Goal: Task Accomplishment & Management: Manage account settings

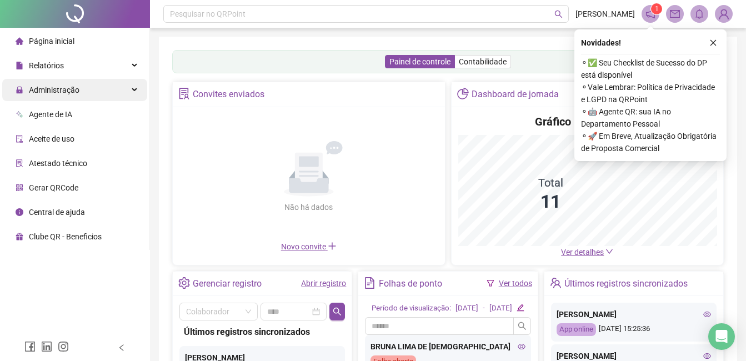
click at [42, 81] on span "Administração" at bounding box center [48, 90] width 64 height 22
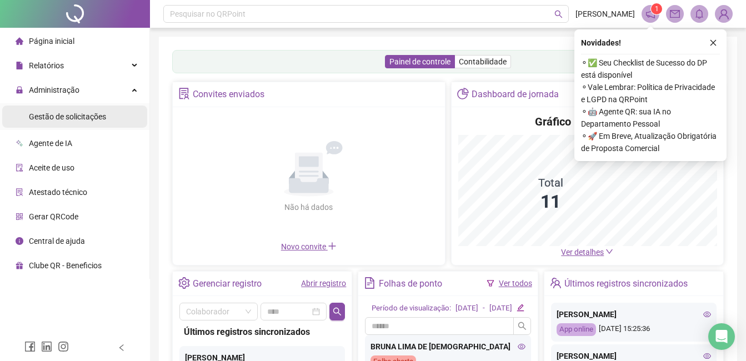
click at [68, 112] on span "Gestão de solicitações" at bounding box center [67, 116] width 77 height 9
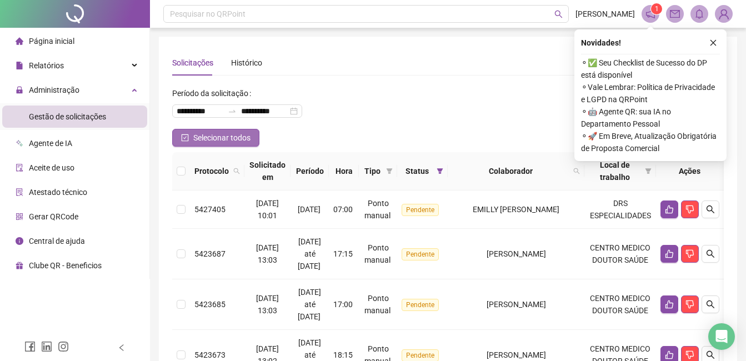
click at [239, 138] on span "Selecionar todos" at bounding box center [221, 138] width 57 height 12
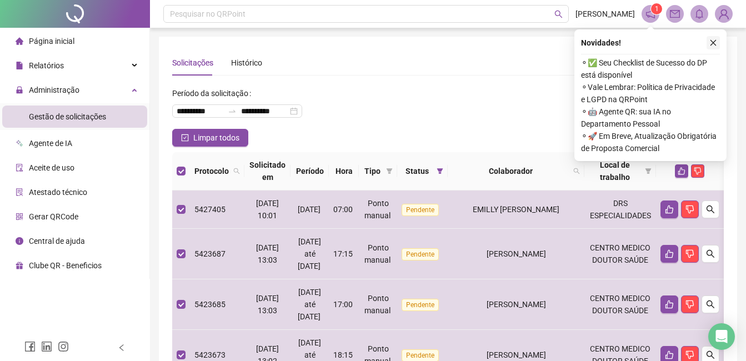
click at [714, 39] on icon "close" at bounding box center [713, 43] width 8 height 8
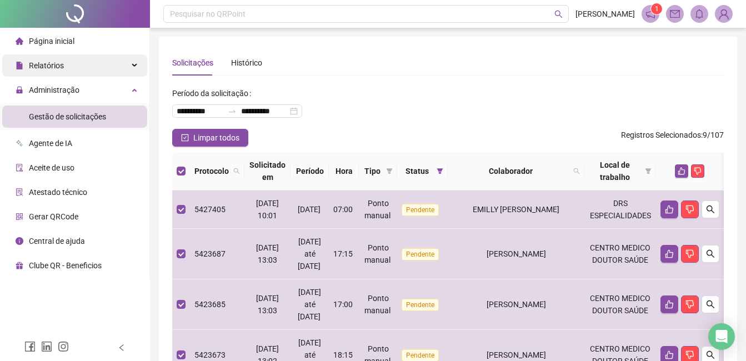
click at [49, 69] on span "Relatórios" at bounding box center [46, 65] width 35 height 9
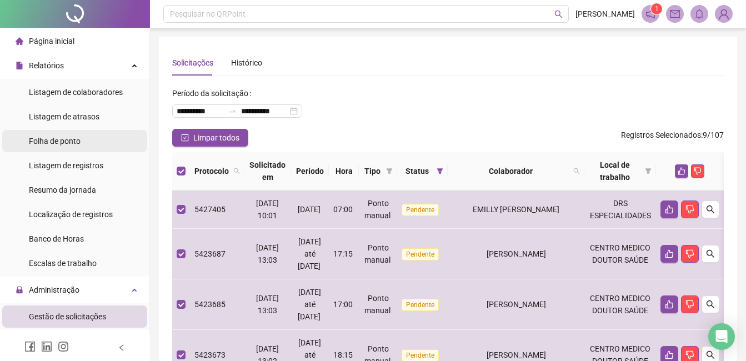
click at [77, 137] on span "Folha de ponto" at bounding box center [55, 141] width 52 height 9
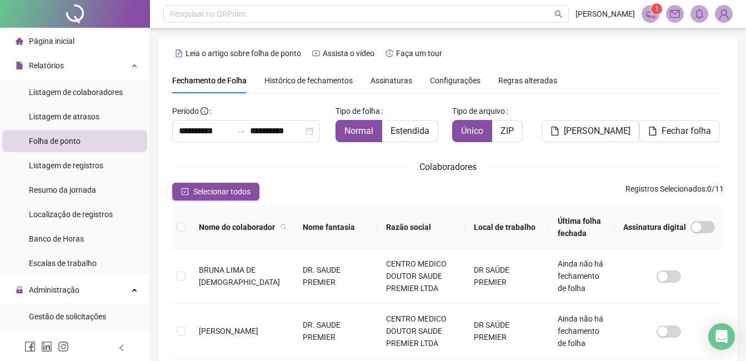
scroll to position [47, 0]
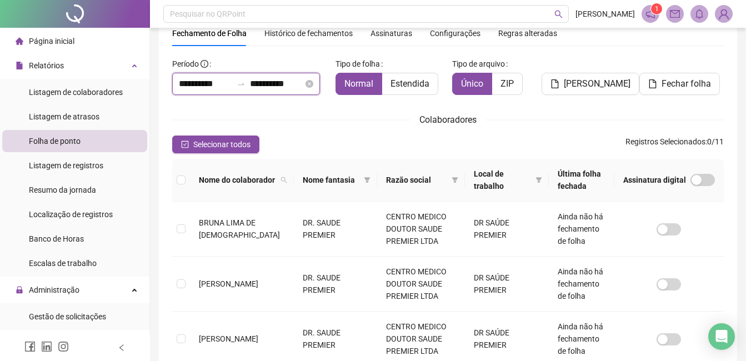
click at [192, 83] on input "**********" at bounding box center [205, 83] width 53 height 13
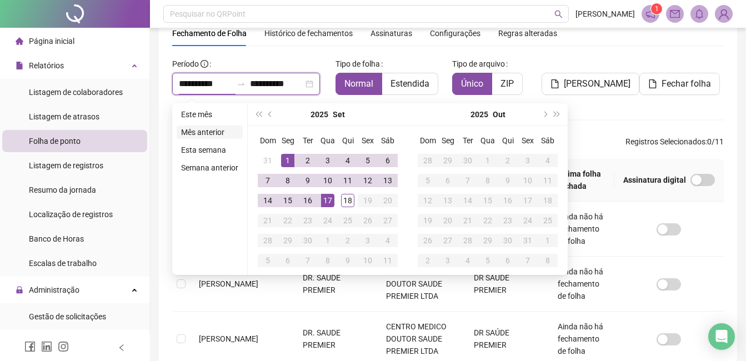
type input "**********"
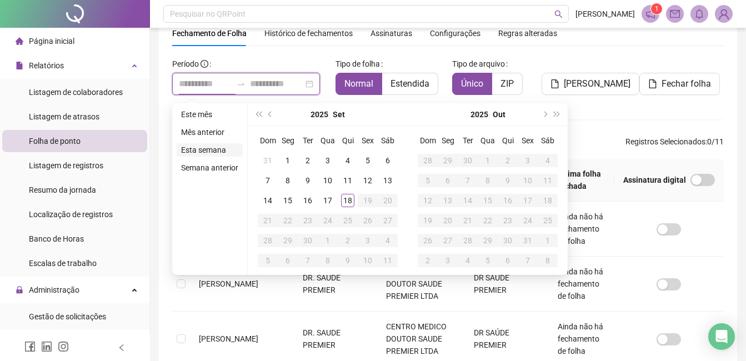
type input "**********"
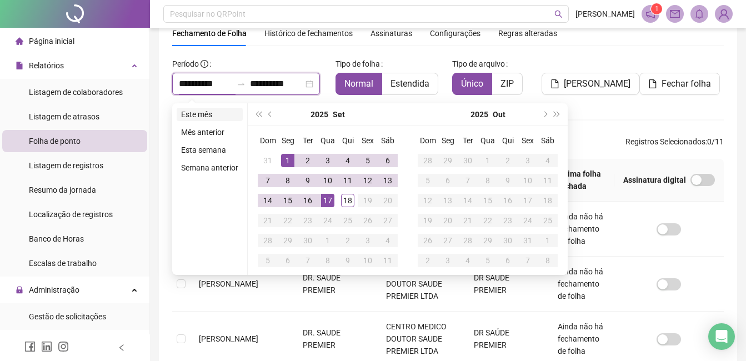
type input "**********"
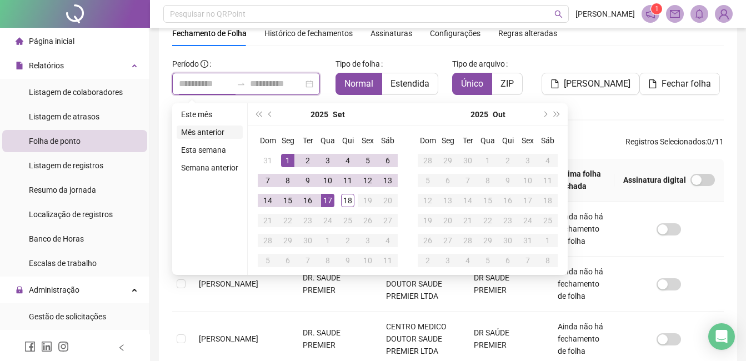
type input "**********"
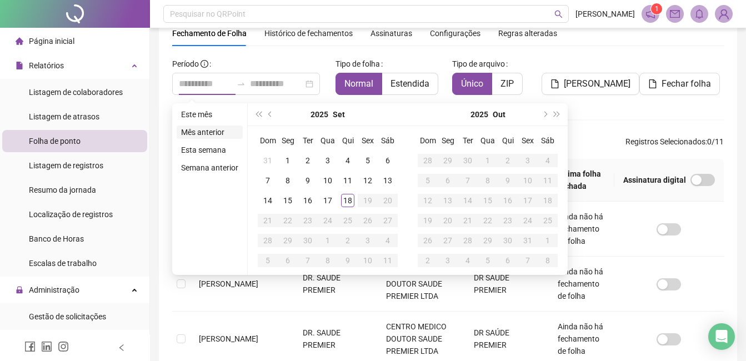
click at [214, 131] on li "Mês anterior" at bounding box center [210, 132] width 66 height 13
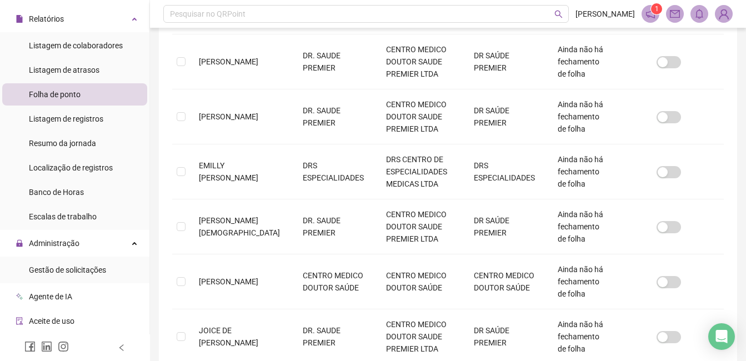
scroll to position [111, 0]
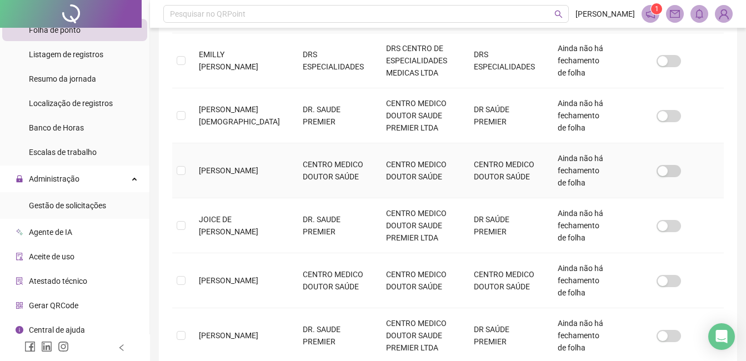
click at [229, 164] on td "[PERSON_NAME]" at bounding box center [242, 170] width 104 height 55
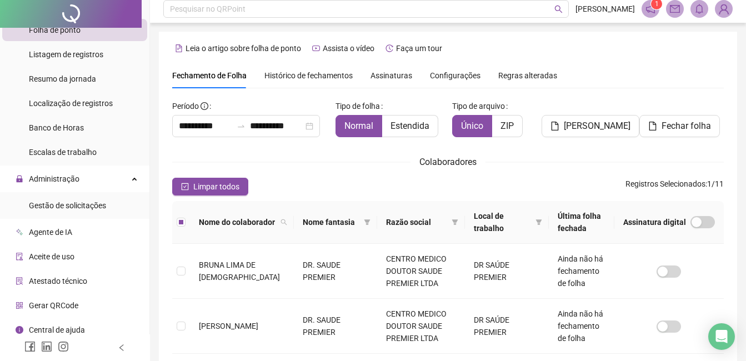
scroll to position [0, 0]
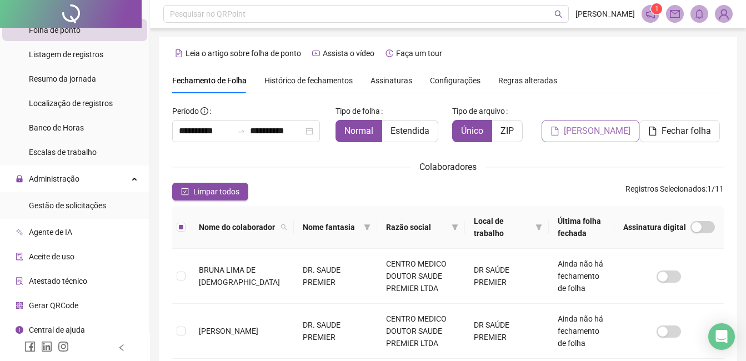
click at [565, 129] on button "[PERSON_NAME]" at bounding box center [591, 131] width 98 height 22
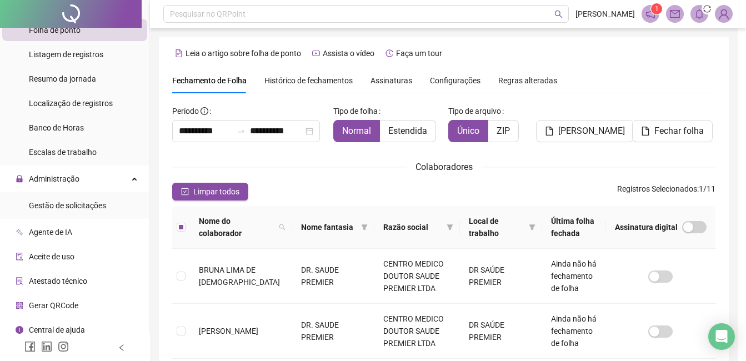
scroll to position [47, 0]
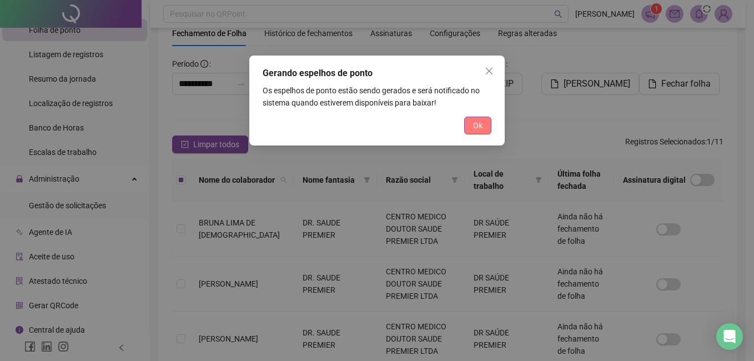
click at [484, 133] on button "Ok" at bounding box center [477, 126] width 27 height 18
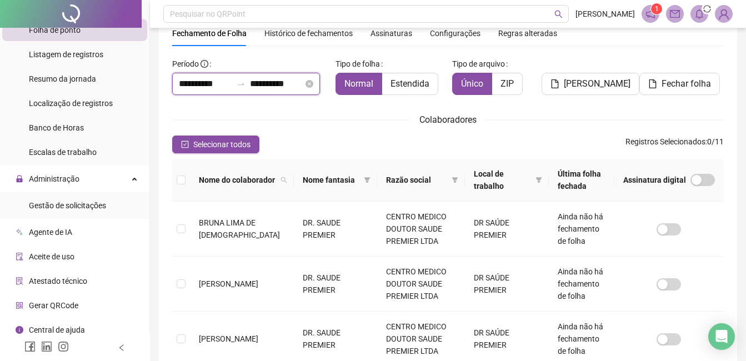
click at [196, 82] on input "**********" at bounding box center [205, 83] width 53 height 13
type input "**********"
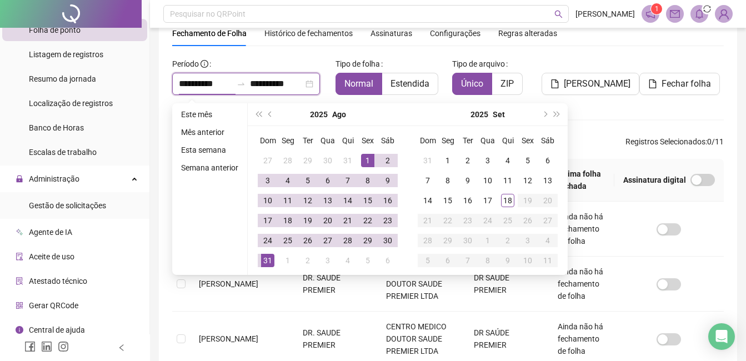
type input "**********"
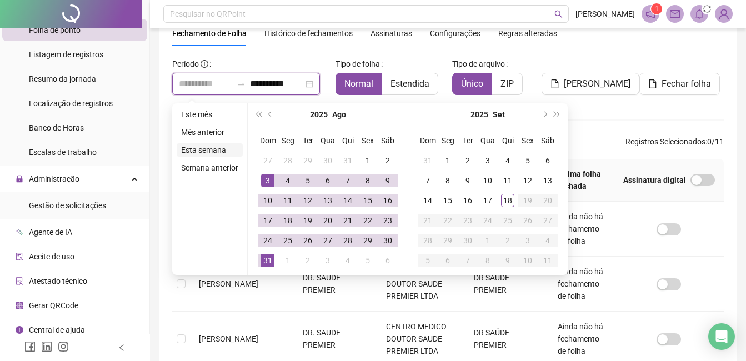
type input "**********"
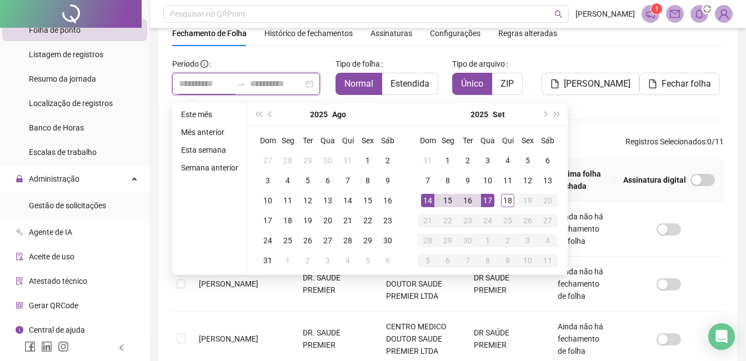
type input "**********"
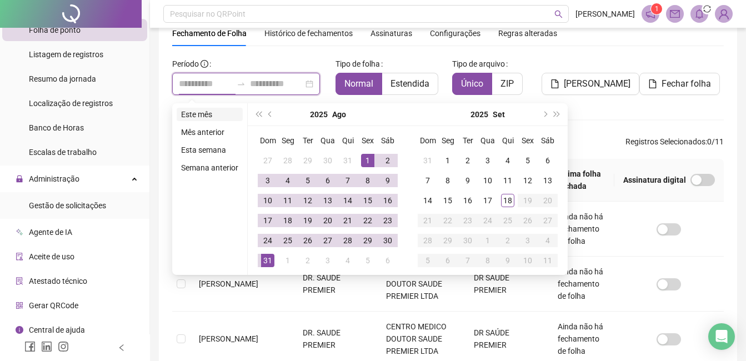
type input "**********"
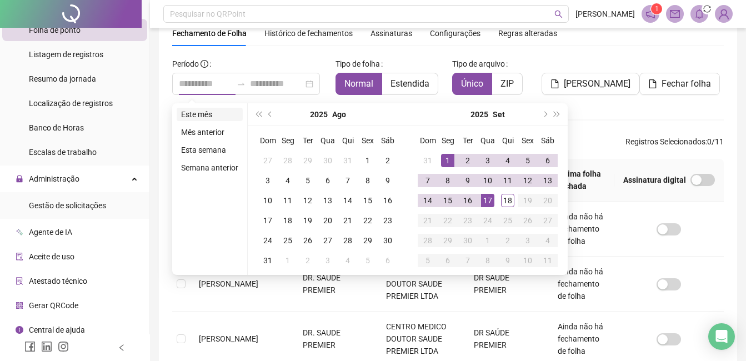
click at [194, 119] on li "Este mês" at bounding box center [210, 114] width 66 height 13
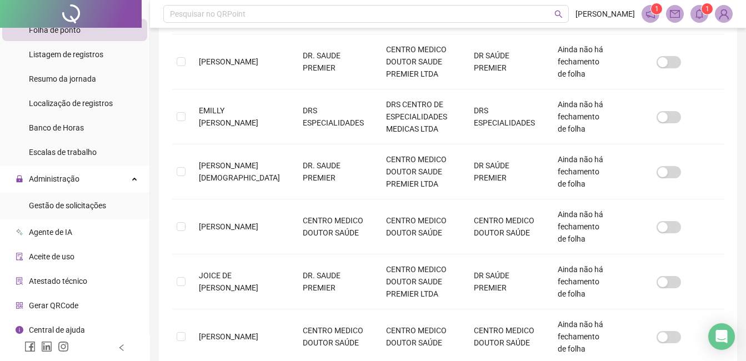
scroll to position [325, 0]
click at [223, 220] on td "[PERSON_NAME]" at bounding box center [242, 226] width 104 height 55
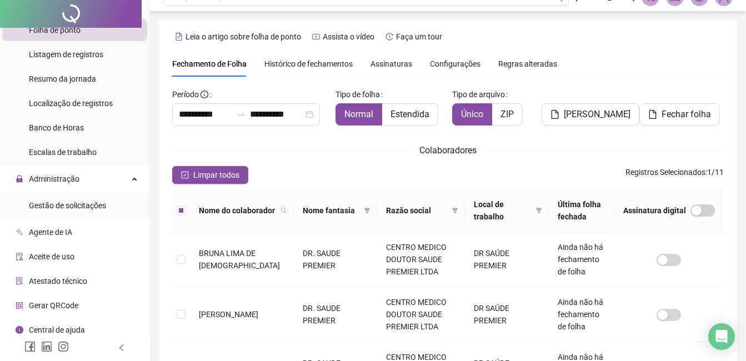
scroll to position [0, 0]
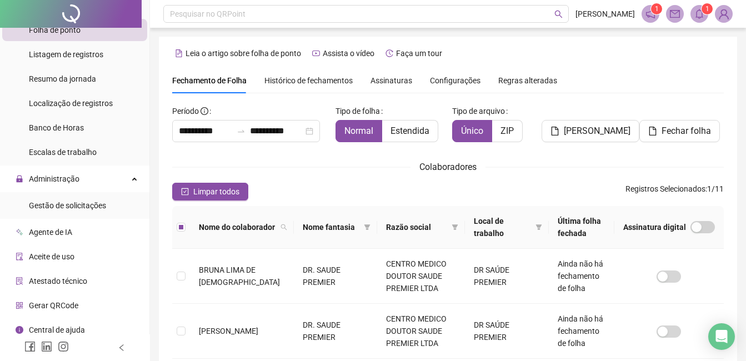
click at [578, 131] on span "[PERSON_NAME]" at bounding box center [597, 130] width 67 height 13
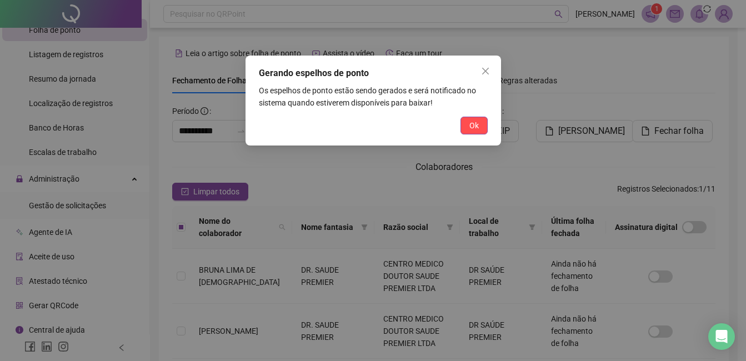
scroll to position [47, 0]
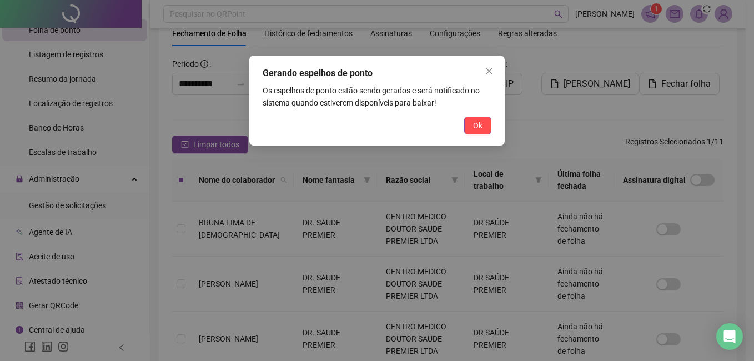
click at [455, 129] on div "Ok" at bounding box center [377, 126] width 229 height 18
click at [472, 126] on button "Ok" at bounding box center [477, 126] width 27 height 18
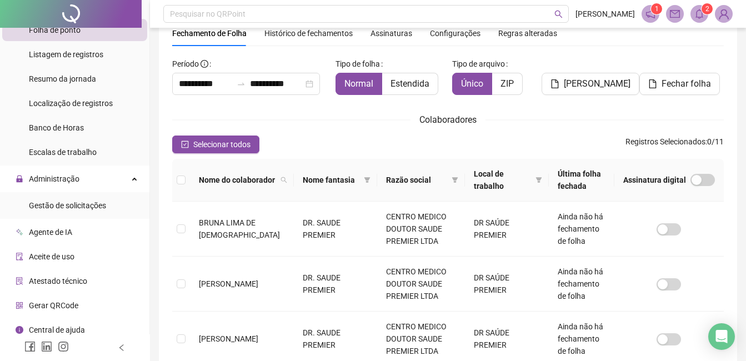
click at [725, 98] on div "Fechar folha" at bounding box center [681, 79] width 93 height 49
click at [695, 23] on header "Pesquisar no QRPoint [PERSON_NAME] 1 2" at bounding box center [448, 14] width 596 height 28
click at [697, 13] on icon "bell" at bounding box center [699, 14] width 10 height 10
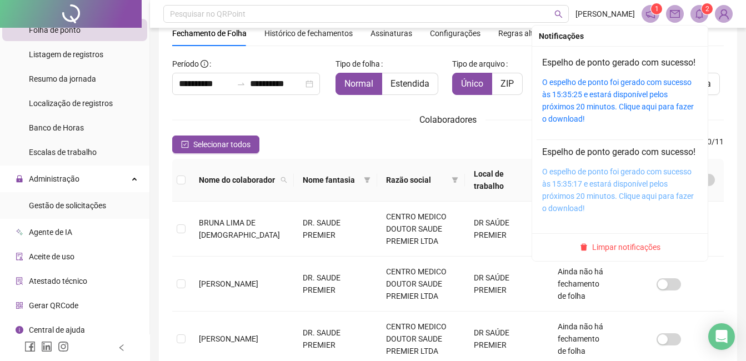
click at [577, 198] on link "O espelho de ponto foi gerado com sucesso às 15:35:17 e estará disponível pelos…" at bounding box center [618, 190] width 152 height 46
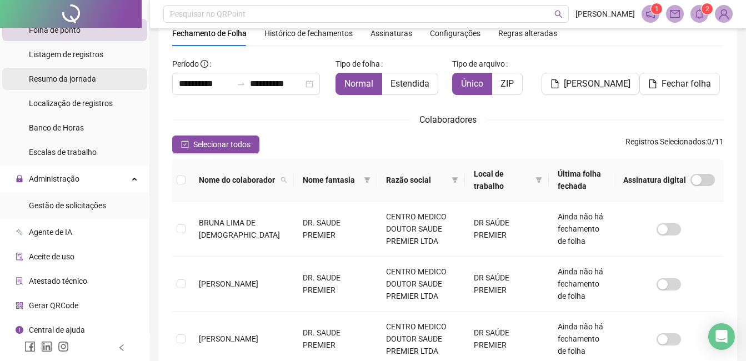
scroll to position [0, 0]
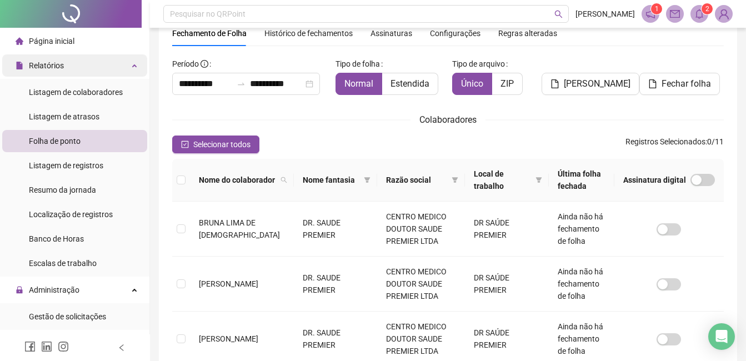
click at [68, 71] on div "Relatórios" at bounding box center [74, 65] width 145 height 22
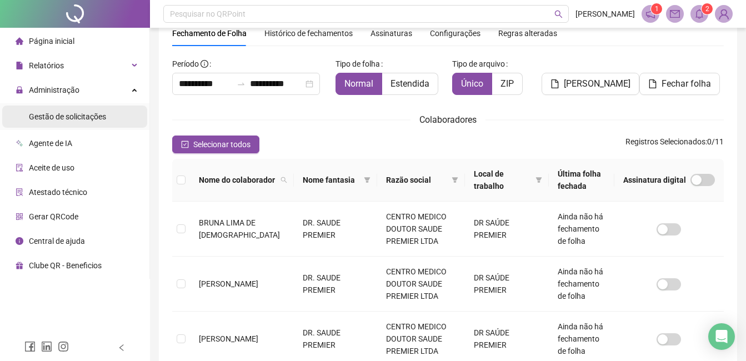
click at [65, 122] on div "Gestão de solicitações" at bounding box center [67, 117] width 77 height 22
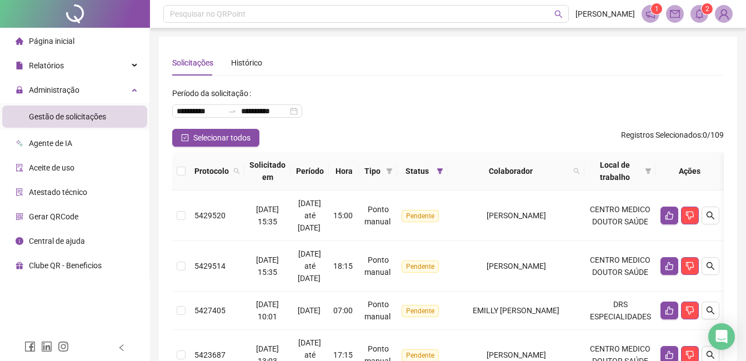
click at [54, 124] on div "Gestão de solicitações" at bounding box center [67, 117] width 77 height 22
click at [69, 66] on div "Relatórios" at bounding box center [74, 65] width 145 height 22
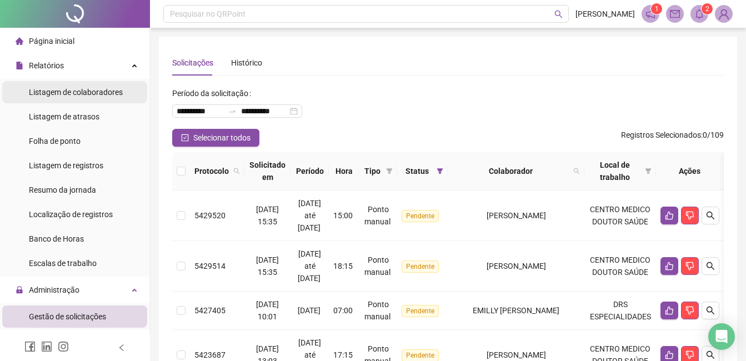
click at [67, 101] on div "Listagem de colaboradores" at bounding box center [76, 92] width 94 height 22
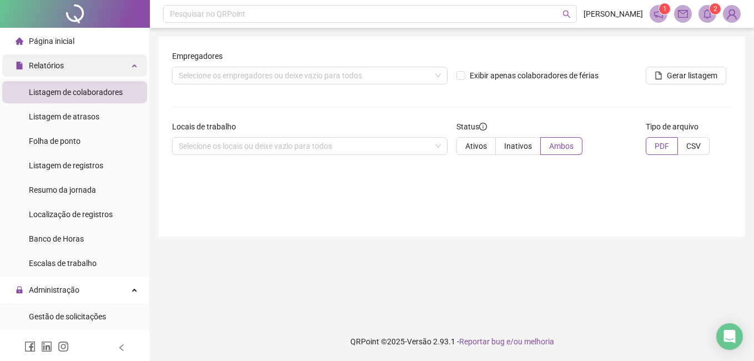
click at [73, 68] on div "Relatórios" at bounding box center [74, 65] width 145 height 22
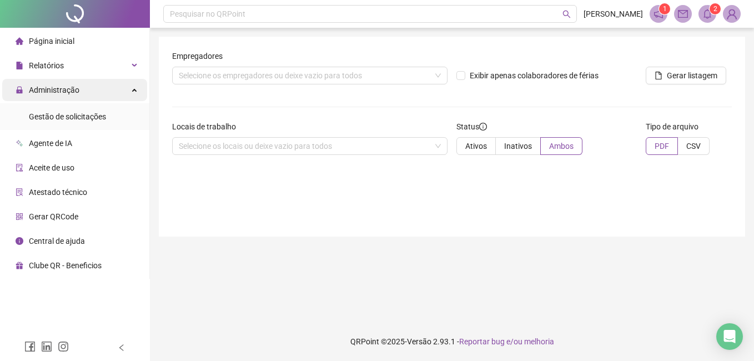
click at [74, 91] on span "Administração" at bounding box center [54, 90] width 51 height 9
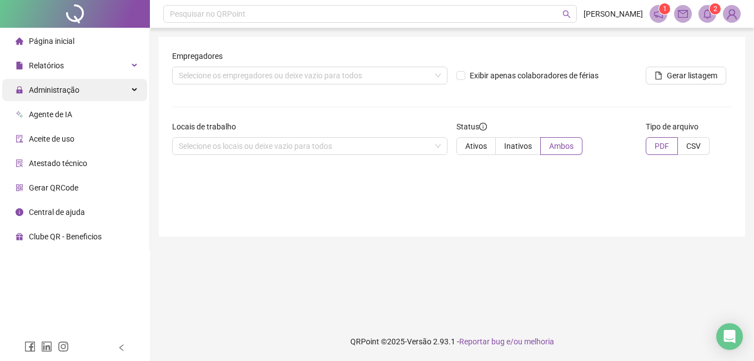
click at [74, 90] on span "Administração" at bounding box center [54, 90] width 51 height 9
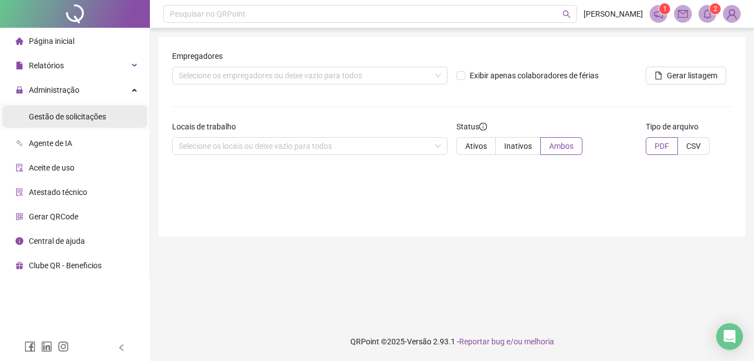
click at [66, 112] on span "Gestão de solicitações" at bounding box center [67, 116] width 77 height 9
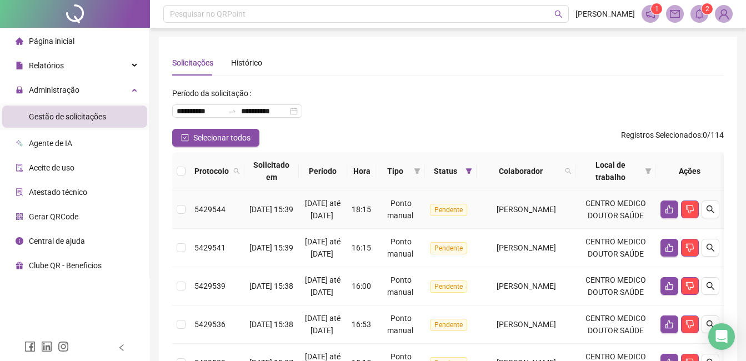
click at [377, 225] on td "Ponto manual" at bounding box center [401, 210] width 48 height 38
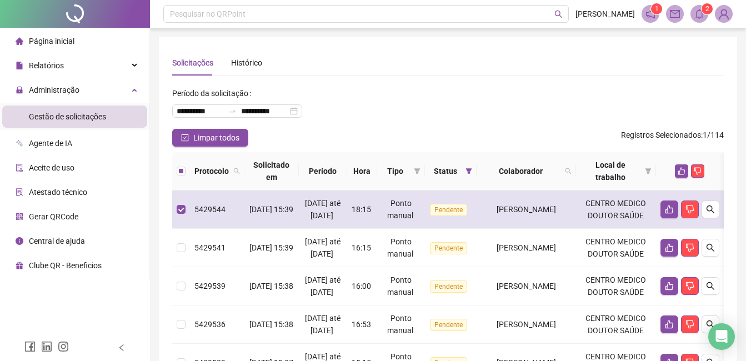
click at [338, 216] on div "[DATE] até [DATE]" at bounding box center [322, 209] width 39 height 24
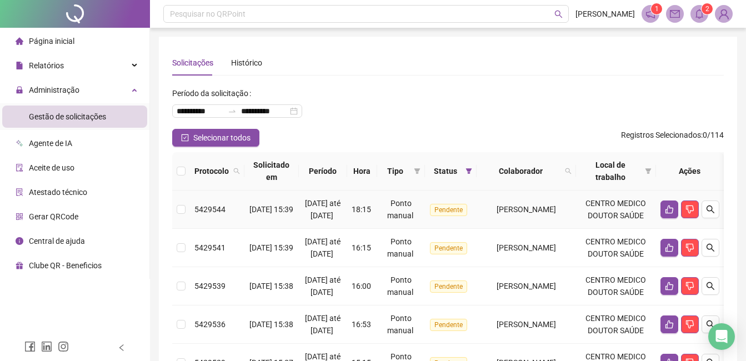
click at [370, 228] on td "18:15" at bounding box center [362, 210] width 30 height 38
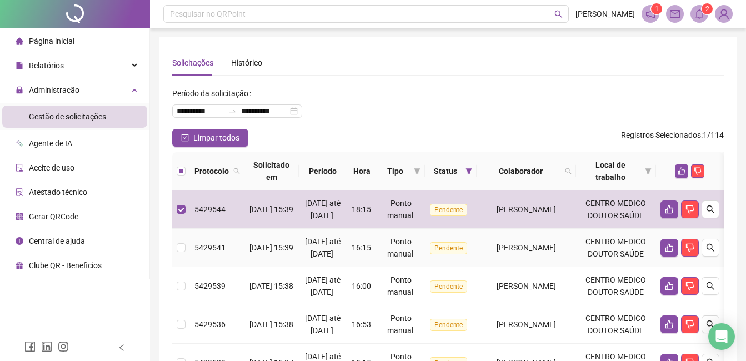
click at [377, 267] on td "Ponto manual" at bounding box center [401, 248] width 48 height 38
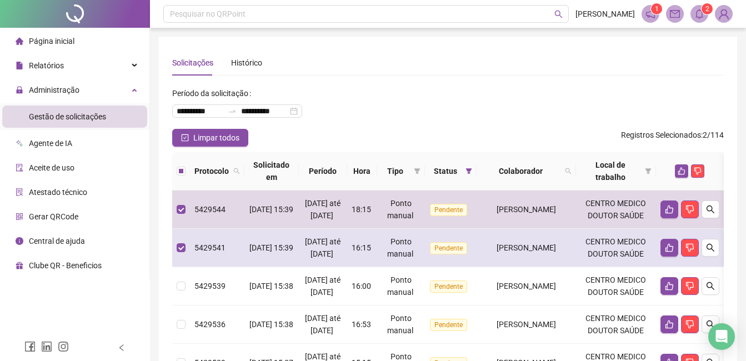
scroll to position [56, 0]
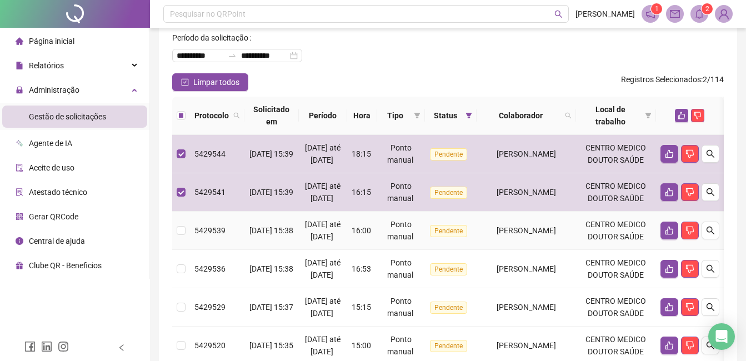
click at [369, 244] on td "16:00" at bounding box center [362, 231] width 30 height 38
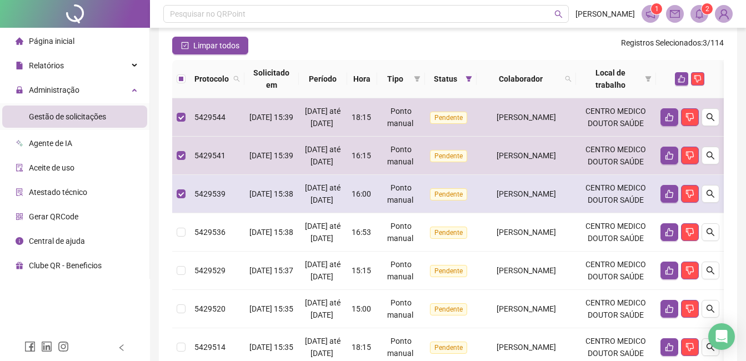
scroll to position [111, 0]
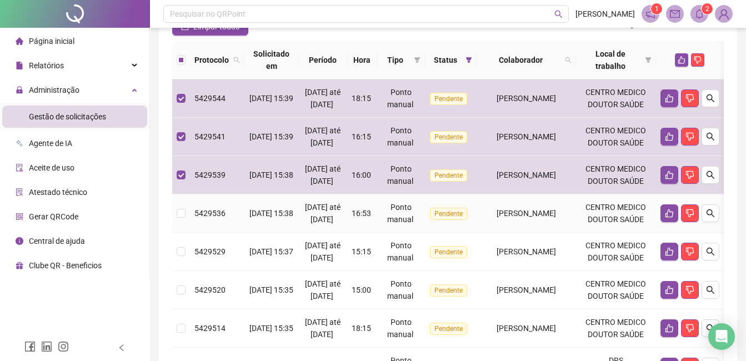
click at [382, 226] on div "Ponto manual" at bounding box center [401, 213] width 39 height 24
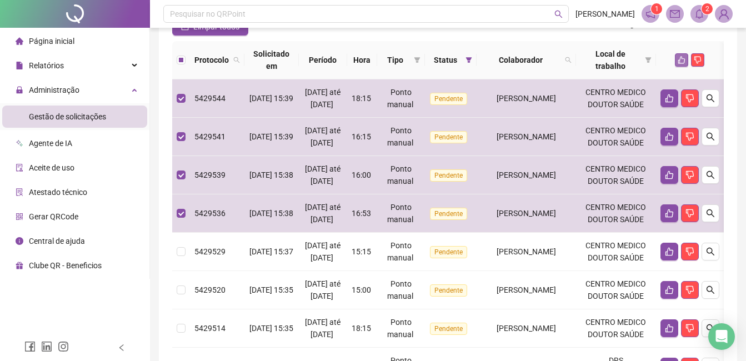
click at [684, 61] on icon "like" at bounding box center [682, 60] width 8 height 8
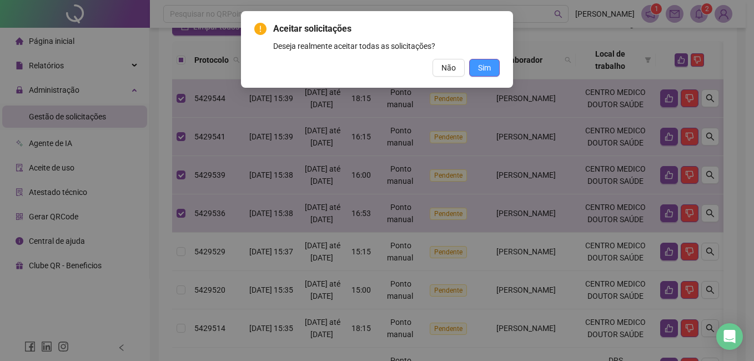
click at [488, 70] on span "Sim" at bounding box center [484, 68] width 13 height 12
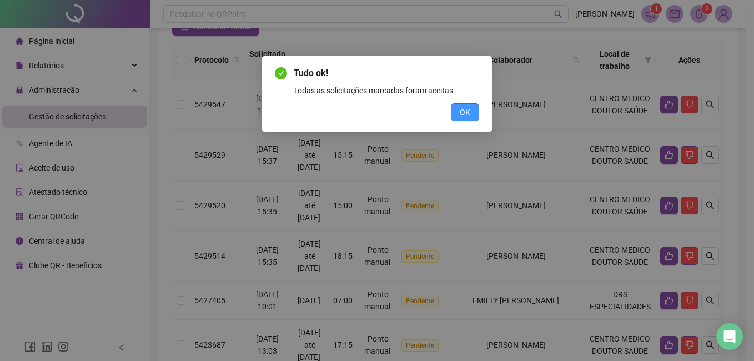
click at [455, 106] on button "OK" at bounding box center [465, 112] width 28 height 18
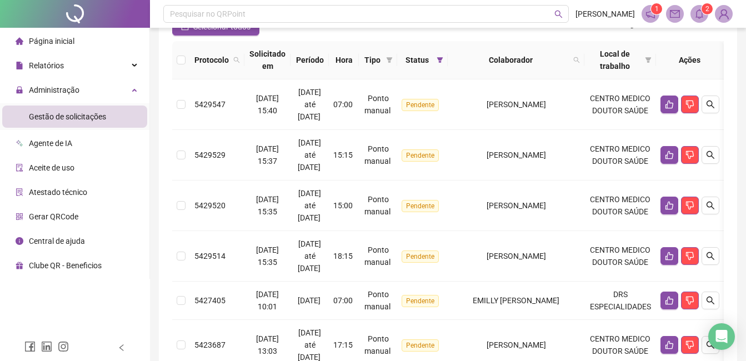
click at [704, 12] on sup "2" at bounding box center [707, 8] width 11 height 11
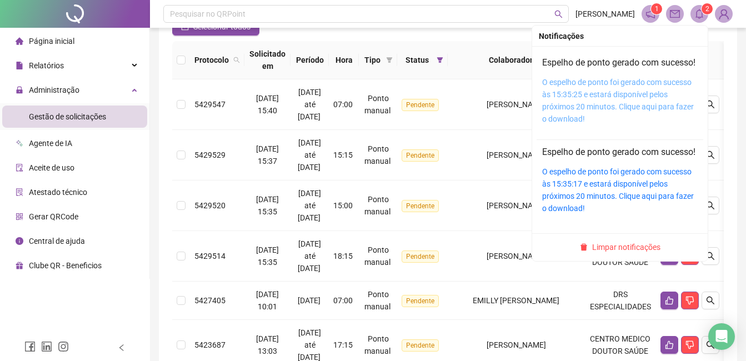
click at [591, 108] on link "O espelho de ponto foi gerado com sucesso às 15:35:25 e estará disponível pelos…" at bounding box center [618, 101] width 152 height 46
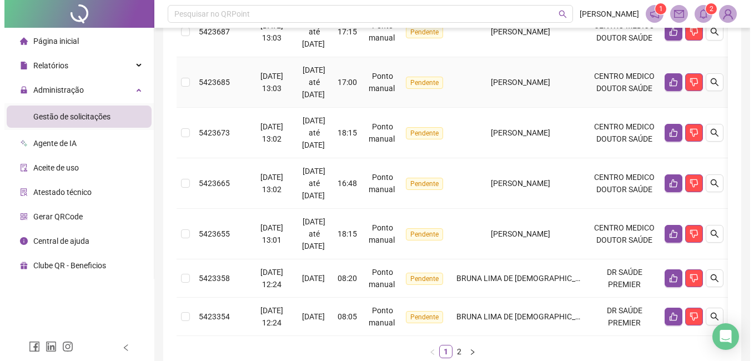
scroll to position [444, 0]
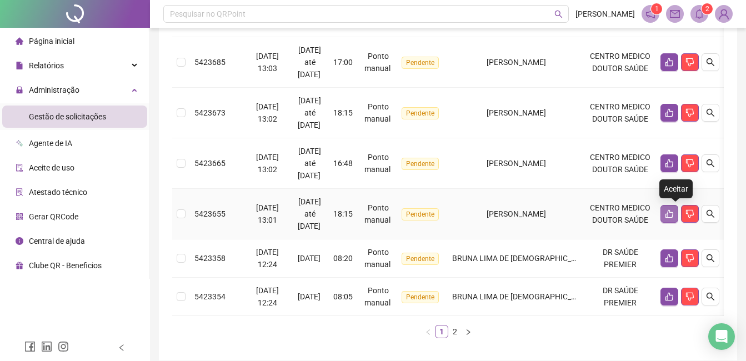
click at [672, 216] on icon "like" at bounding box center [669, 213] width 9 height 9
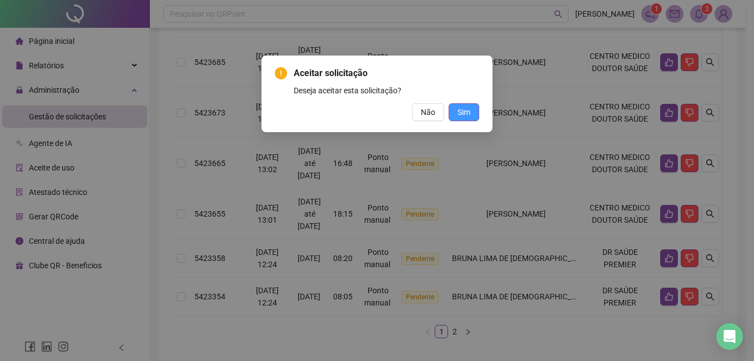
click at [469, 117] on span "Sim" at bounding box center [464, 112] width 13 height 12
click at [471, 111] on button "Sim" at bounding box center [464, 112] width 31 height 18
click at [454, 111] on div "Aceitar solicitação Deseja aceitar esta solicitação? Não Sim" at bounding box center [377, 180] width 754 height 361
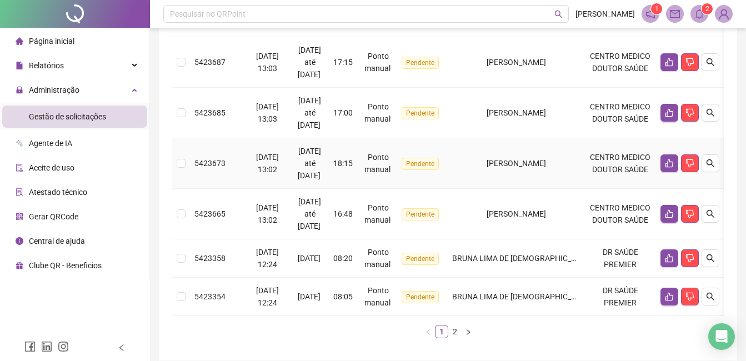
click at [614, 162] on td "CENTRO MEDICO DOUTOR SAÚDE" at bounding box center [620, 163] width 72 height 51
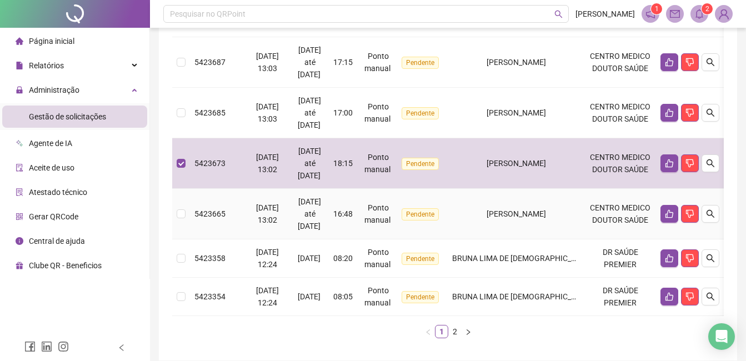
click at [344, 214] on td "16:48" at bounding box center [344, 214] width 30 height 51
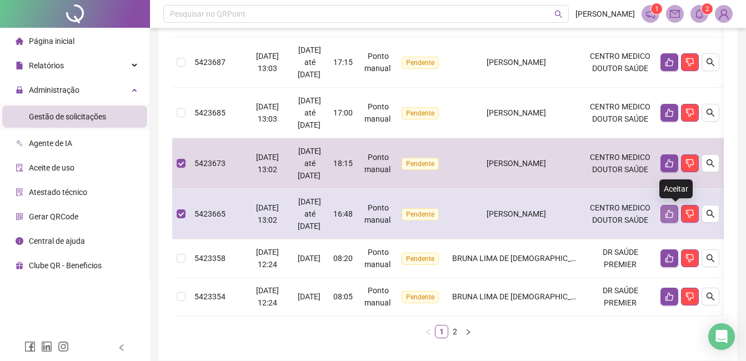
click at [674, 208] on button "button" at bounding box center [669, 214] width 18 height 18
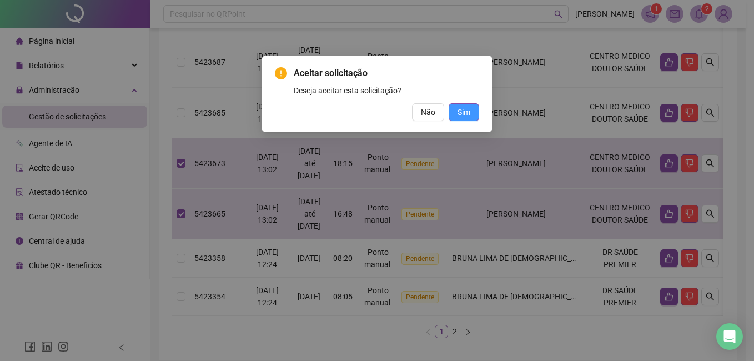
click at [472, 113] on button "Sim" at bounding box center [464, 112] width 31 height 18
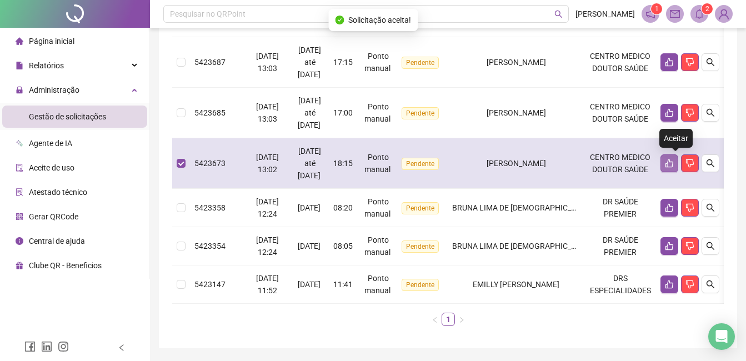
click at [670, 163] on button "button" at bounding box center [669, 163] width 18 height 18
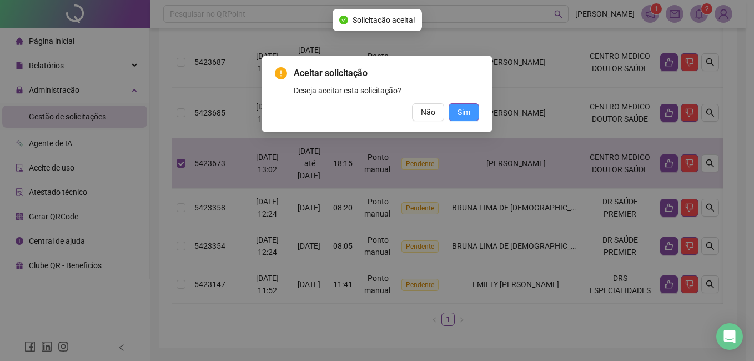
click at [465, 111] on span "Sim" at bounding box center [464, 112] width 13 height 12
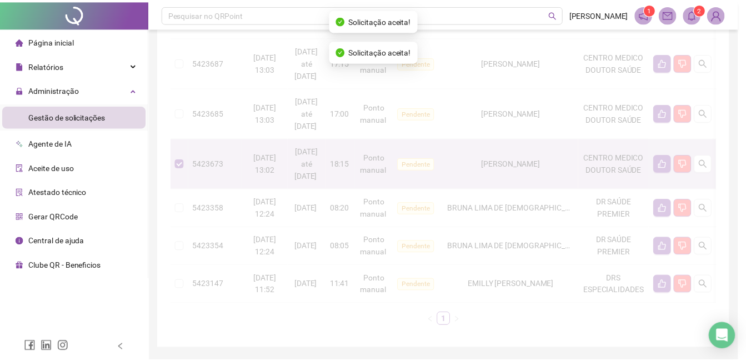
scroll to position [429, 0]
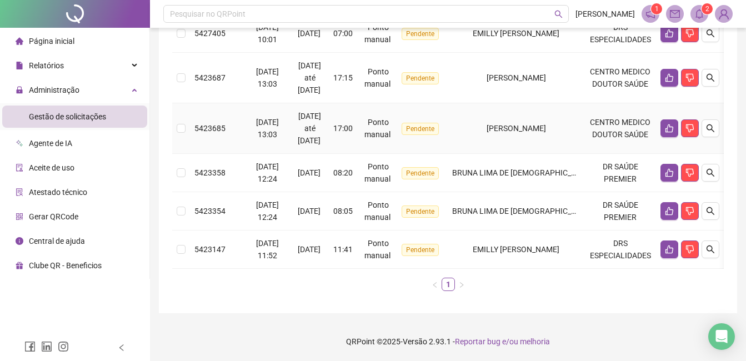
click at [347, 131] on td "17:00" at bounding box center [344, 128] width 30 height 51
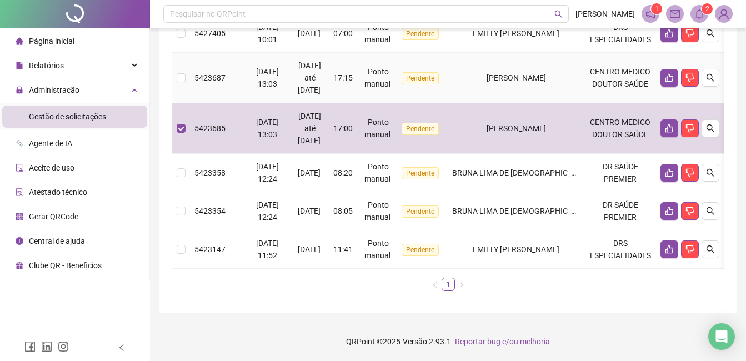
click at [329, 81] on td "[DATE] até [DATE]" at bounding box center [310, 78] width 38 height 51
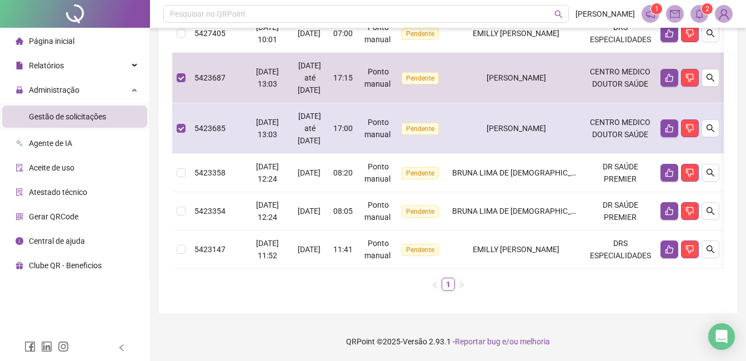
scroll to position [373, 0]
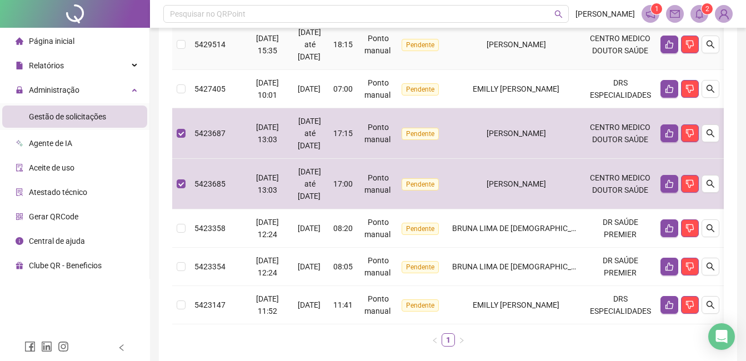
click at [349, 53] on td "18:15" at bounding box center [344, 44] width 30 height 51
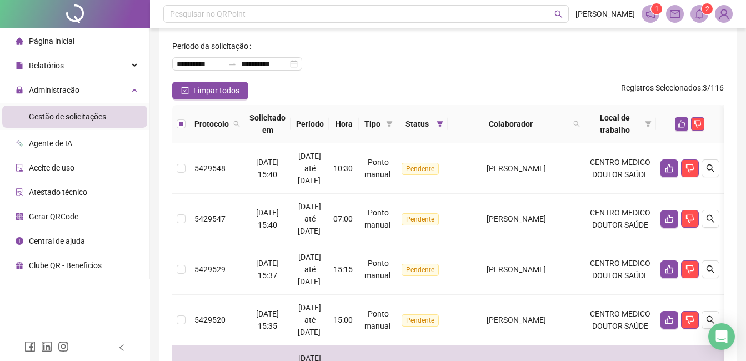
scroll to position [0, 0]
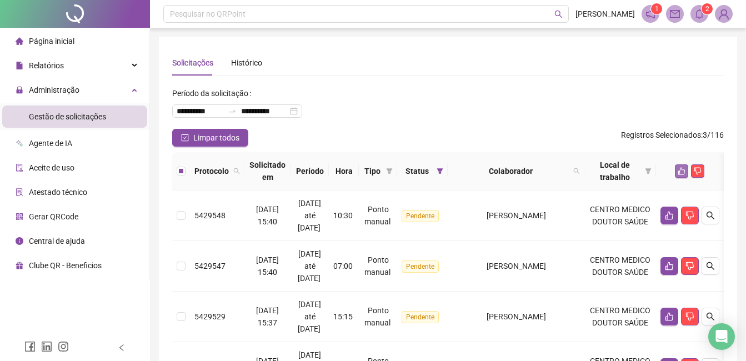
click at [684, 166] on button "button" at bounding box center [681, 170] width 13 height 13
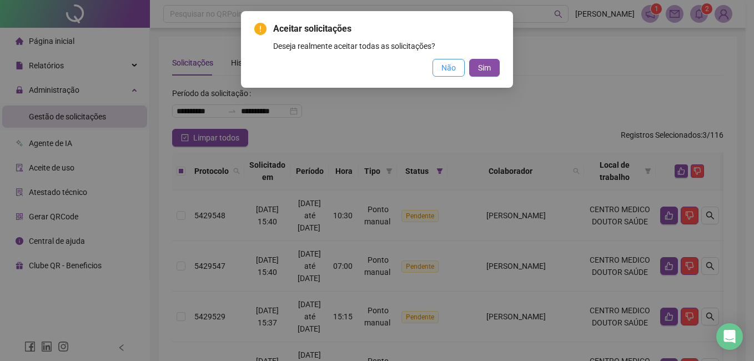
click at [439, 67] on button "Não" at bounding box center [449, 68] width 32 height 18
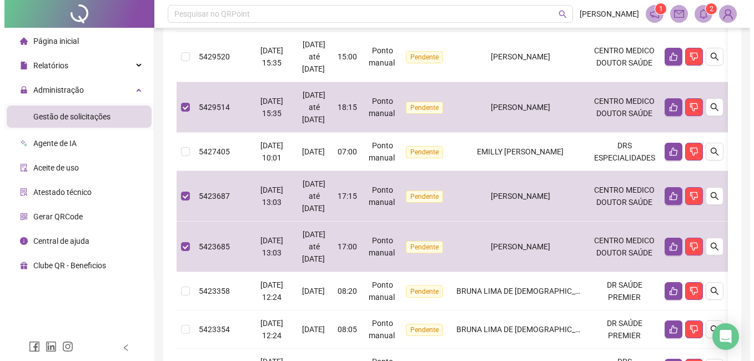
scroll to position [333, 0]
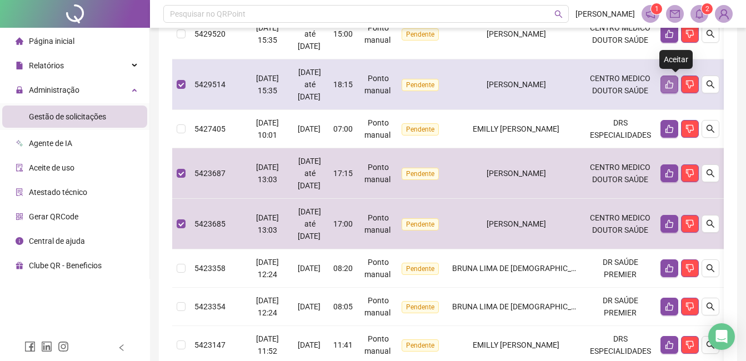
click at [674, 87] on icon "like" at bounding box center [669, 84] width 9 height 9
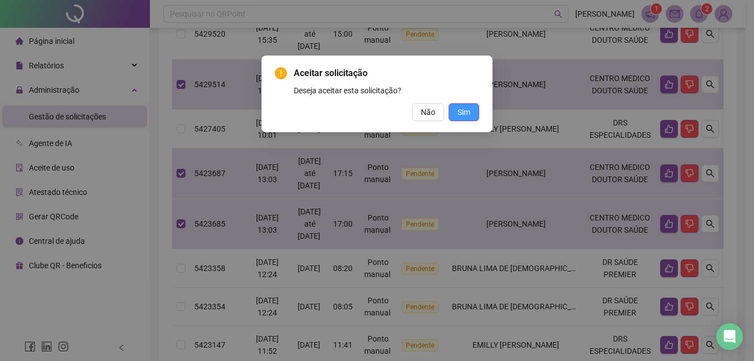
click at [465, 117] on span "Sim" at bounding box center [464, 112] width 13 height 12
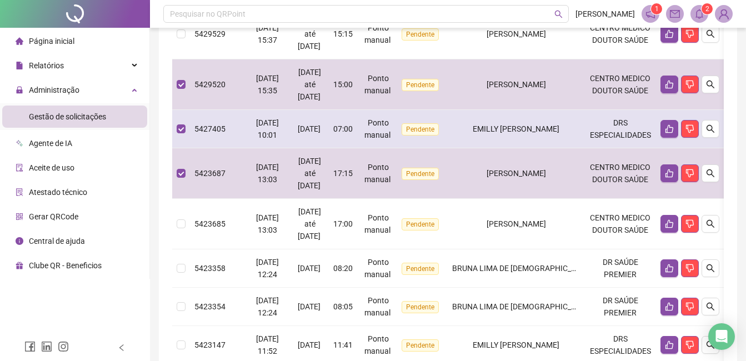
click at [214, 132] on span "5427405" at bounding box center [209, 128] width 31 height 9
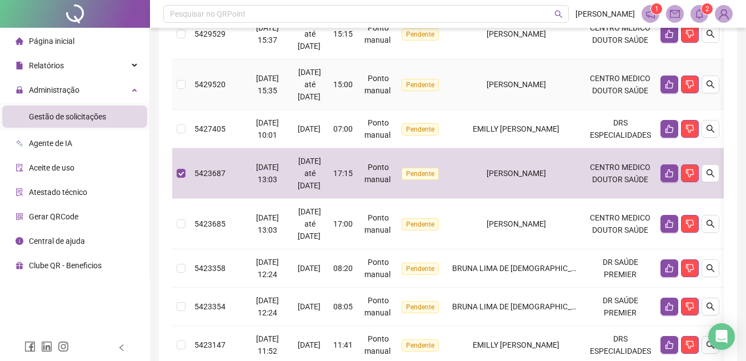
click at [600, 81] on td "CENTRO MEDICO DOUTOR SAÚDE" at bounding box center [620, 84] width 72 height 51
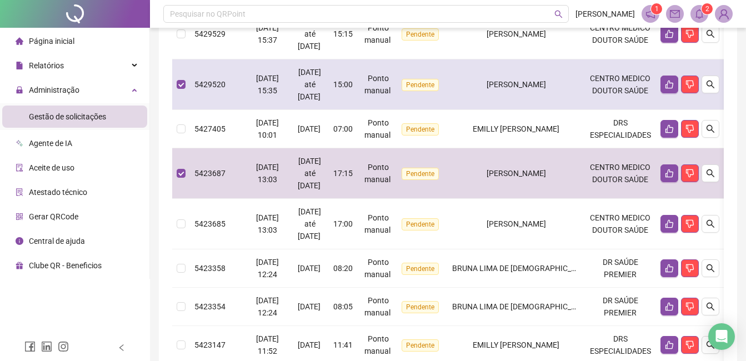
click at [304, 84] on div "[DATE] até [DATE]" at bounding box center [309, 84] width 29 height 37
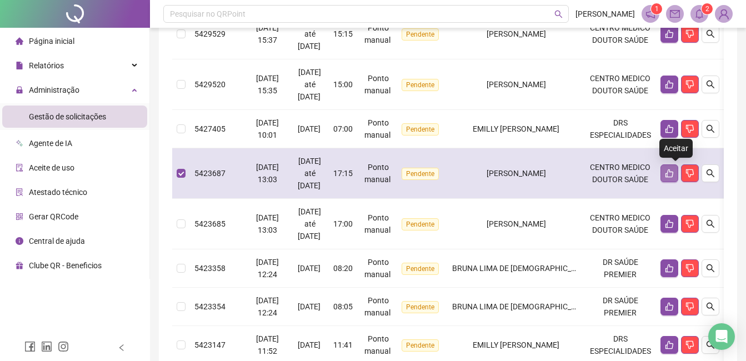
click at [672, 177] on icon "like" at bounding box center [669, 173] width 9 height 9
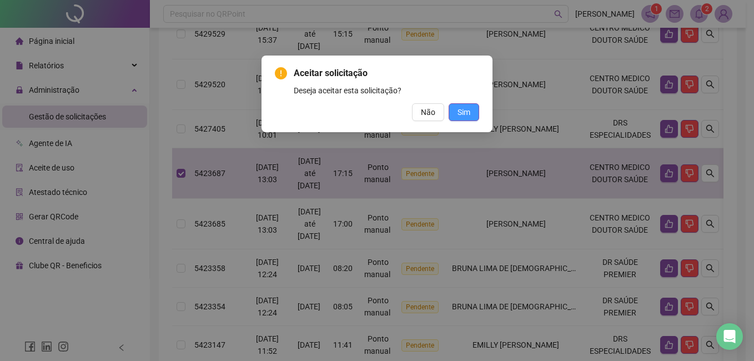
click at [465, 112] on span "Sim" at bounding box center [464, 112] width 13 height 12
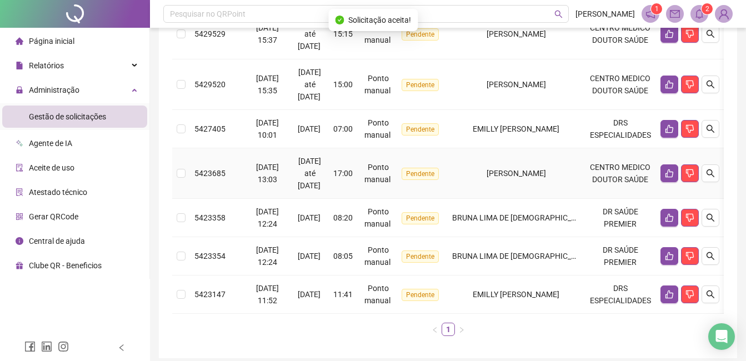
click at [316, 172] on span "[DATE] até [DATE]" at bounding box center [310, 173] width 24 height 33
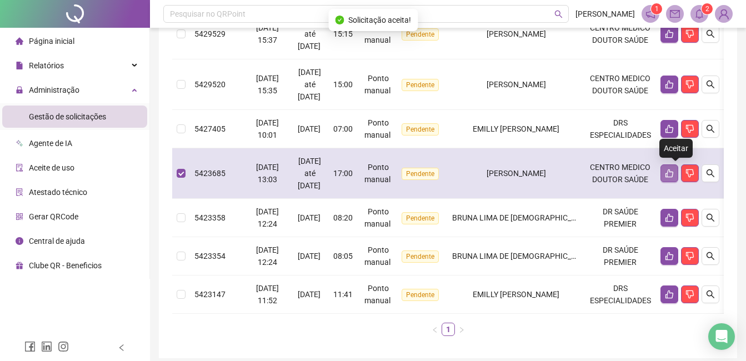
click at [674, 176] on icon "like" at bounding box center [669, 173] width 9 height 9
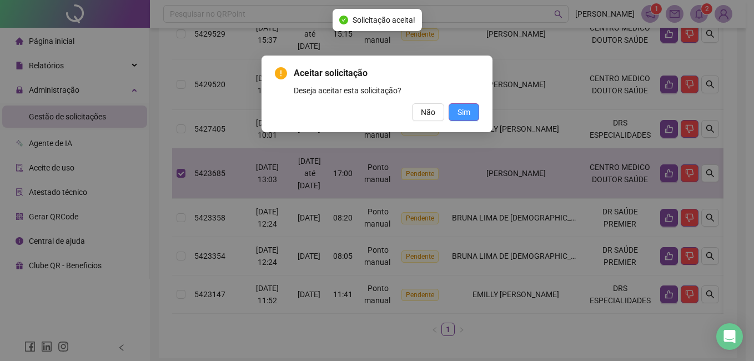
click at [473, 117] on button "Sim" at bounding box center [464, 112] width 31 height 18
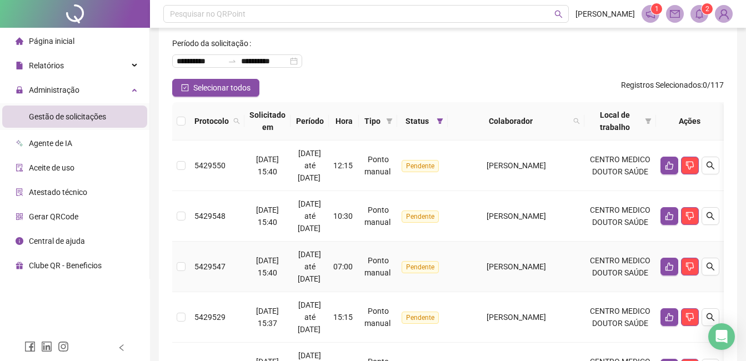
scroll to position [0, 0]
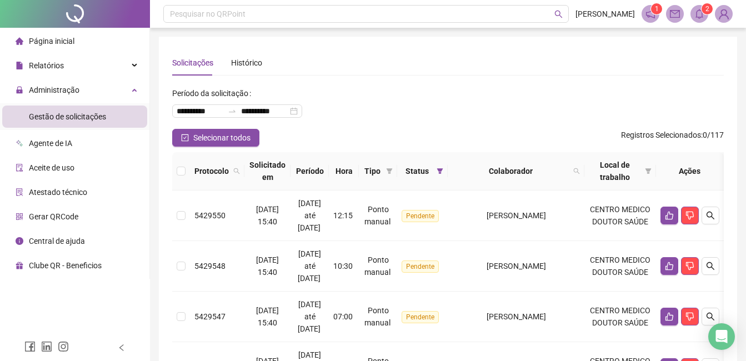
click at [64, 45] on span "Página inicial" at bounding box center [52, 41] width 46 height 9
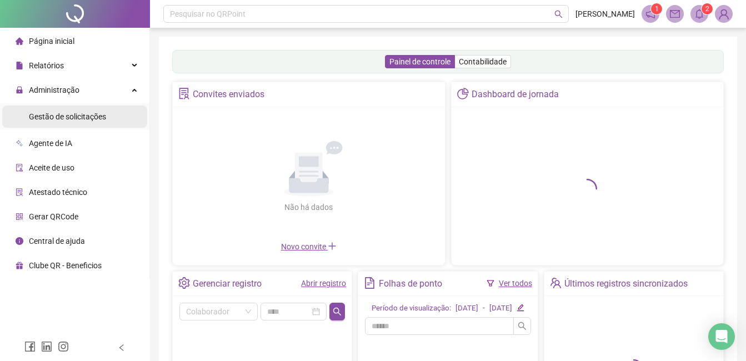
click at [53, 119] on span "Gestão de solicitações" at bounding box center [67, 116] width 77 height 9
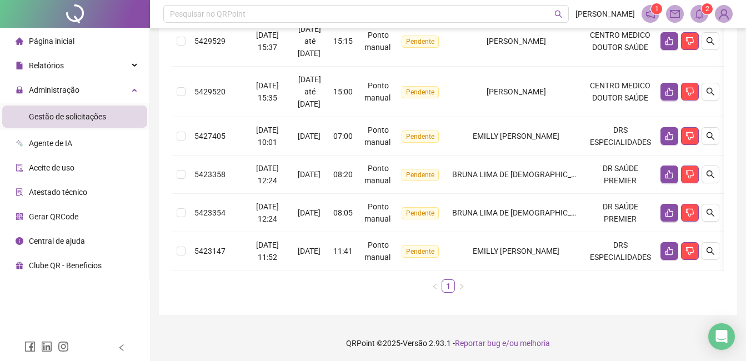
scroll to position [328, 0]
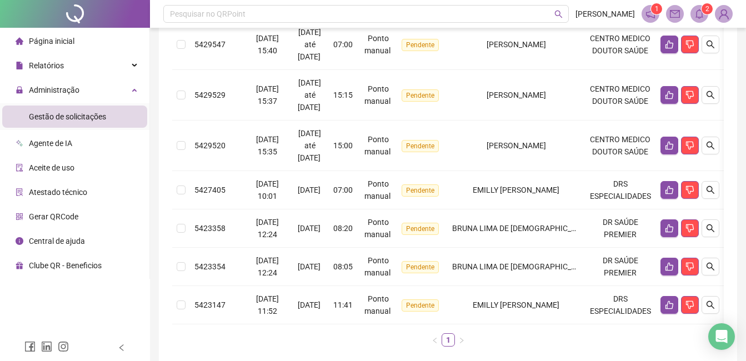
click at [55, 42] on span "Página inicial" at bounding box center [52, 41] width 46 height 9
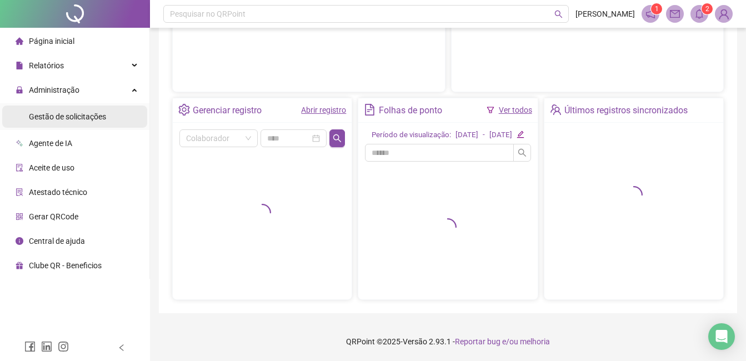
click at [68, 121] on span "Gestão de solicitações" at bounding box center [67, 116] width 77 height 9
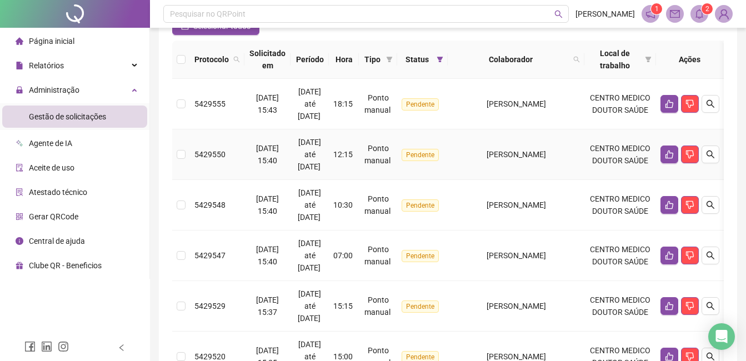
scroll to position [111, 0]
click at [668, 107] on button "button" at bounding box center [669, 105] width 18 height 18
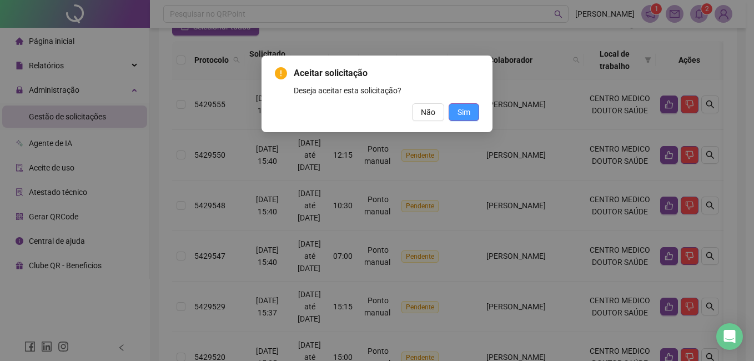
click at [469, 114] on span "Sim" at bounding box center [464, 112] width 13 height 12
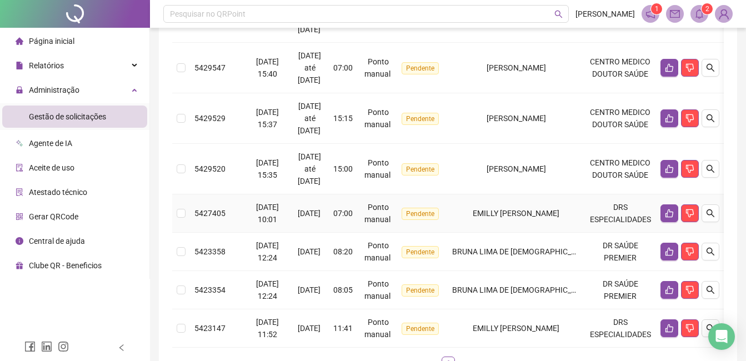
scroll to position [222, 0]
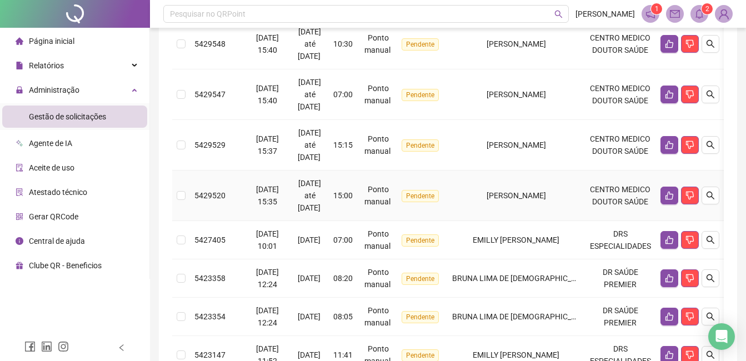
click at [355, 182] on td "15:00" at bounding box center [344, 196] width 30 height 51
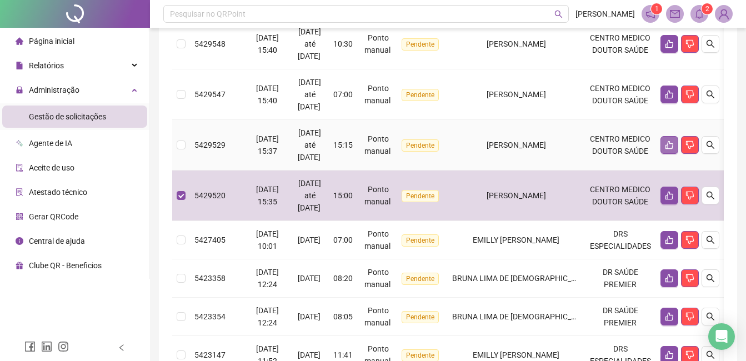
click at [672, 141] on icon "like" at bounding box center [669, 145] width 9 height 9
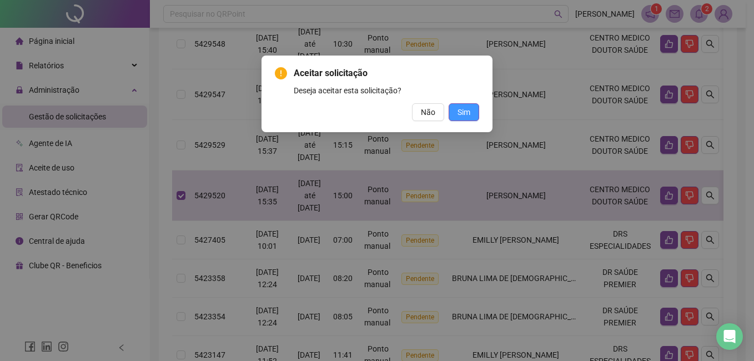
click at [462, 117] on span "Sim" at bounding box center [464, 112] width 13 height 12
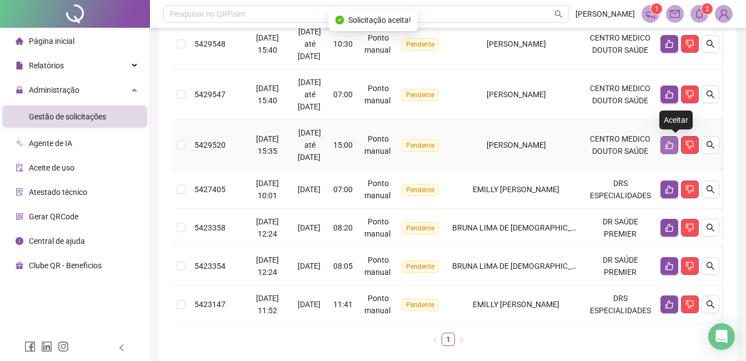
click at [673, 148] on icon "like" at bounding box center [669, 145] width 9 height 9
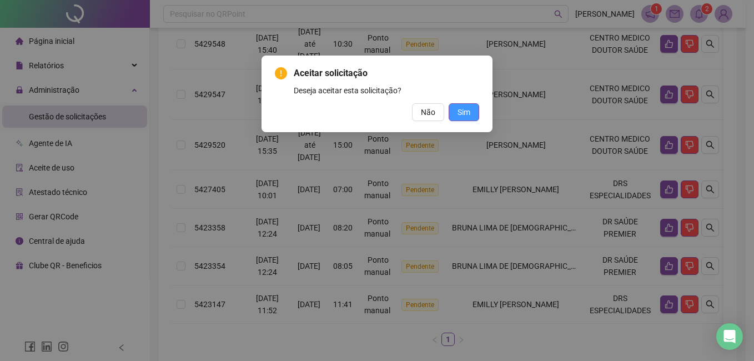
click at [458, 116] on span "Sim" at bounding box center [464, 112] width 13 height 12
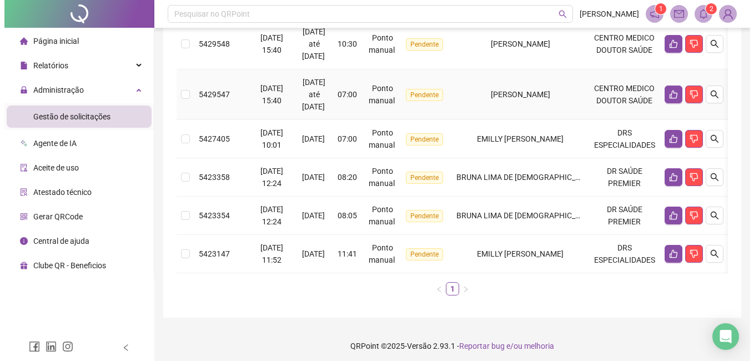
scroll to position [167, 0]
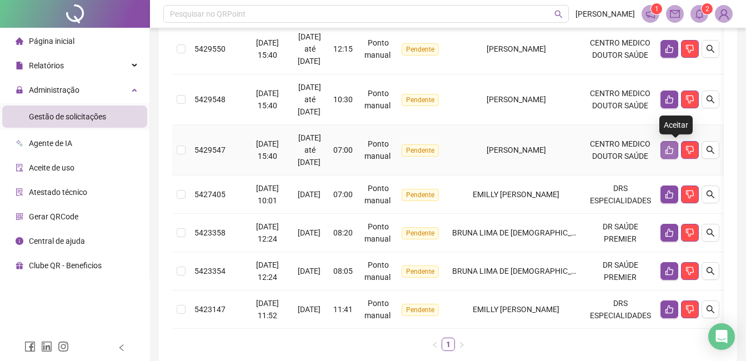
click at [669, 152] on button "button" at bounding box center [669, 150] width 18 height 18
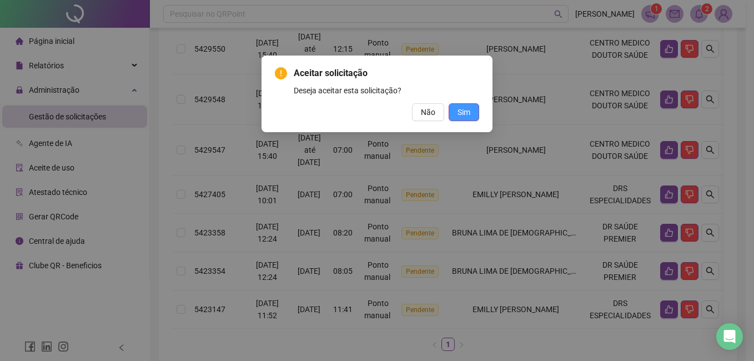
click at [455, 117] on button "Sim" at bounding box center [464, 112] width 31 height 18
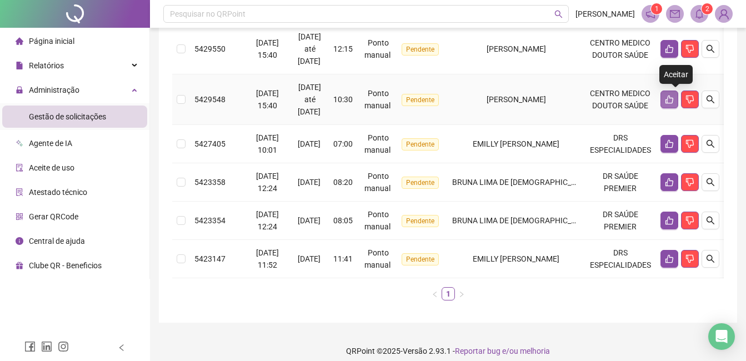
click at [673, 99] on icon "like" at bounding box center [669, 100] width 8 height 8
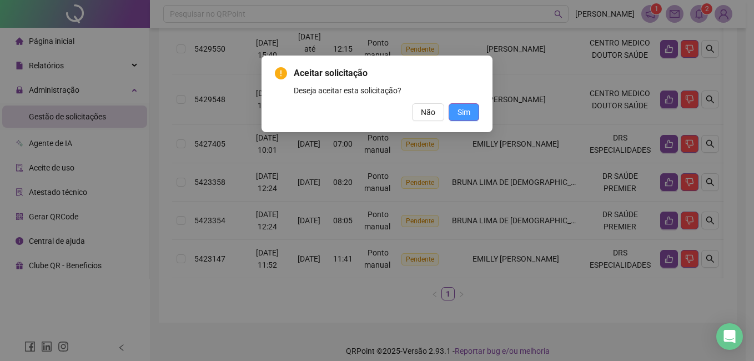
click at [472, 113] on button "Sim" at bounding box center [464, 112] width 31 height 18
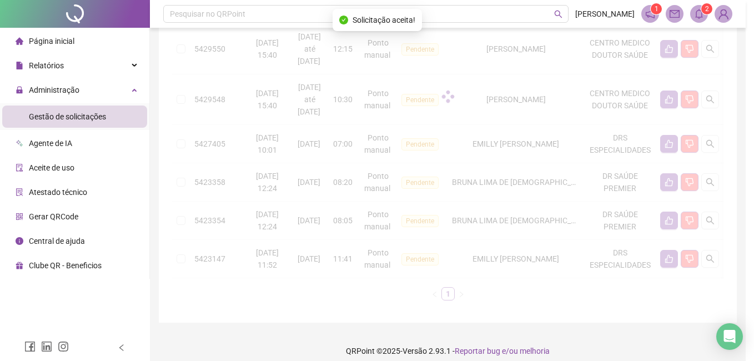
scroll to position [134, 0]
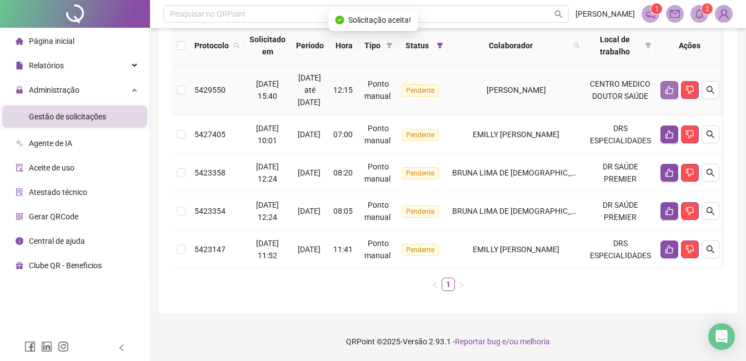
click at [673, 86] on icon "like" at bounding box center [669, 90] width 9 height 9
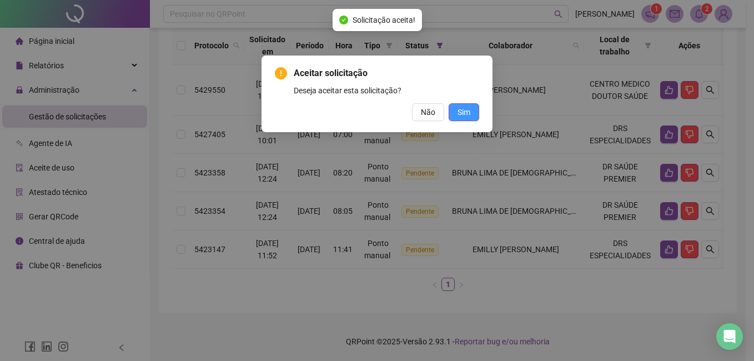
click at [465, 104] on button "Sim" at bounding box center [464, 112] width 31 height 18
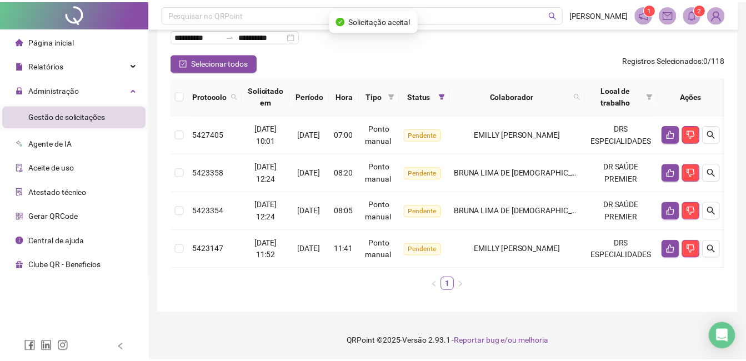
scroll to position [83, 0]
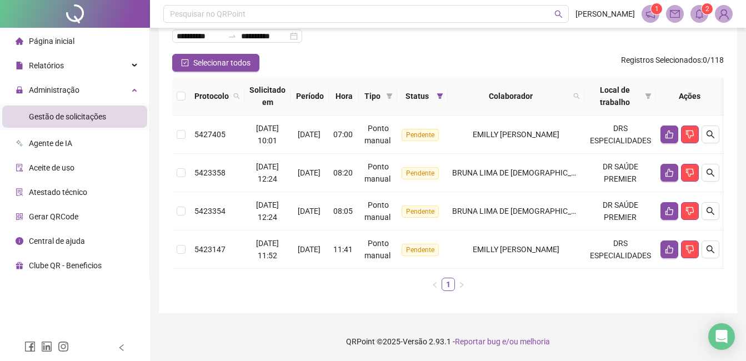
click at [60, 43] on span "Página inicial" at bounding box center [52, 41] width 46 height 9
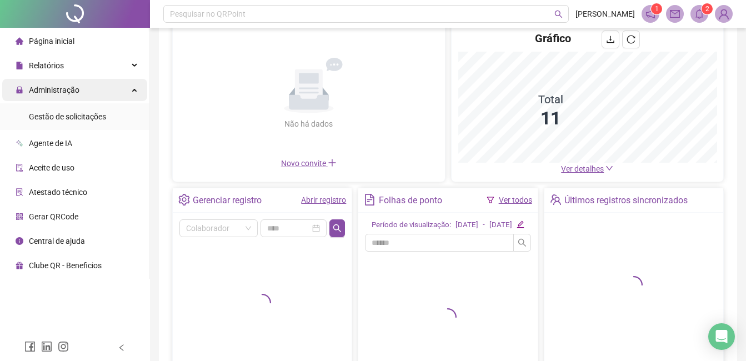
click at [52, 82] on span "Administração" at bounding box center [48, 90] width 64 height 22
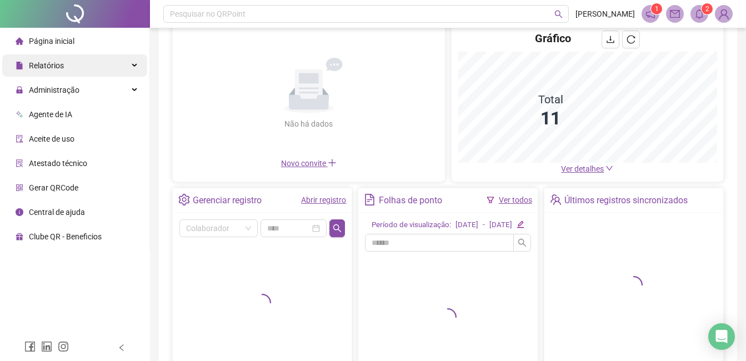
click at [78, 66] on div "Relatórios" at bounding box center [74, 65] width 145 height 22
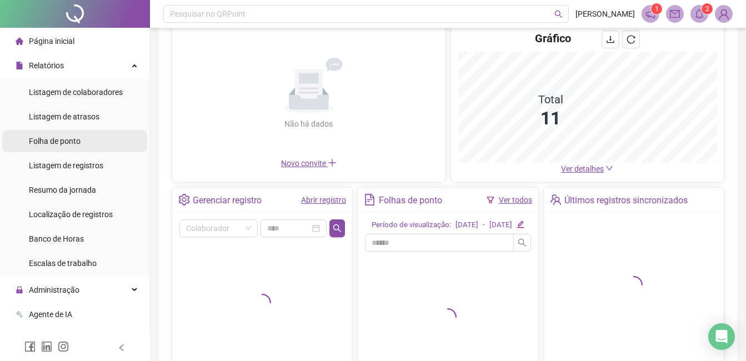
click at [63, 142] on span "Folha de ponto" at bounding box center [55, 141] width 52 height 9
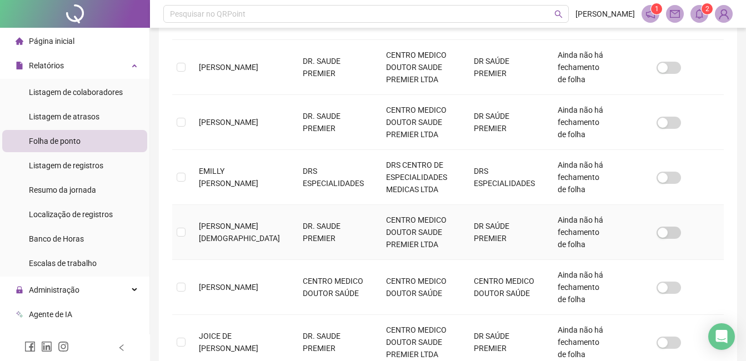
scroll to position [269, 0]
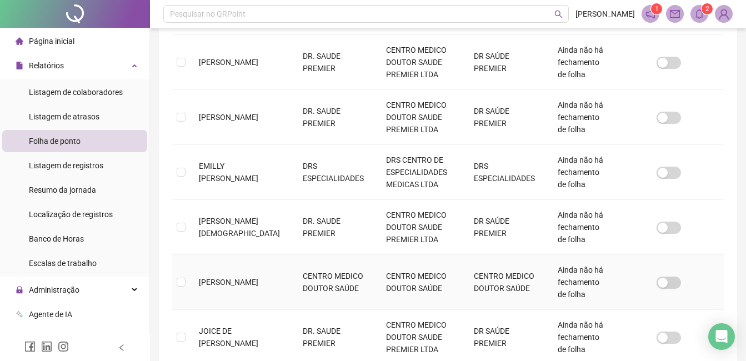
click at [241, 284] on span "[PERSON_NAME]" at bounding box center [228, 282] width 59 height 9
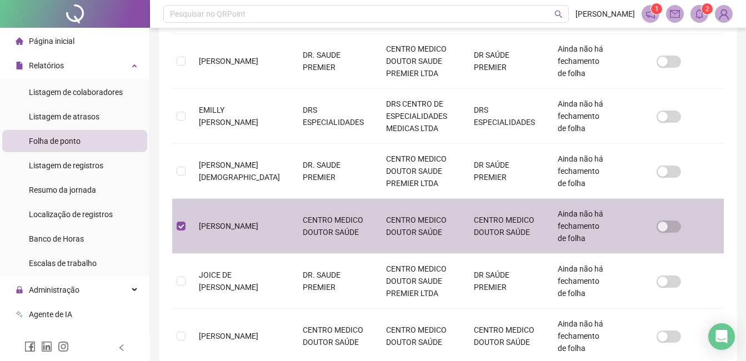
scroll to position [0, 0]
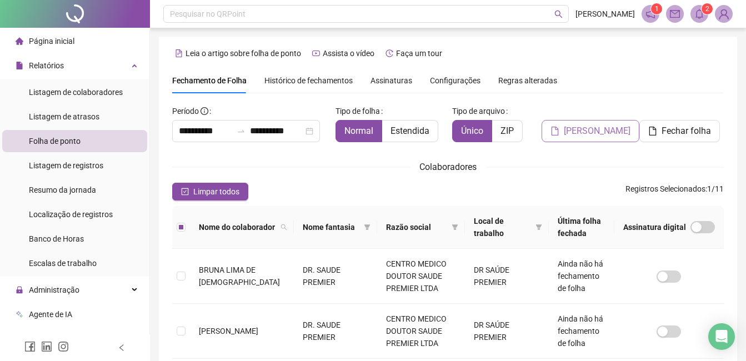
click at [593, 136] on span "[PERSON_NAME]" at bounding box center [597, 130] width 67 height 13
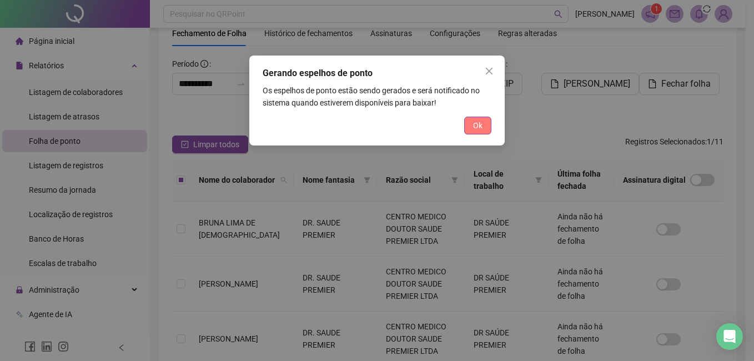
click at [472, 123] on button "Ok" at bounding box center [477, 126] width 27 height 18
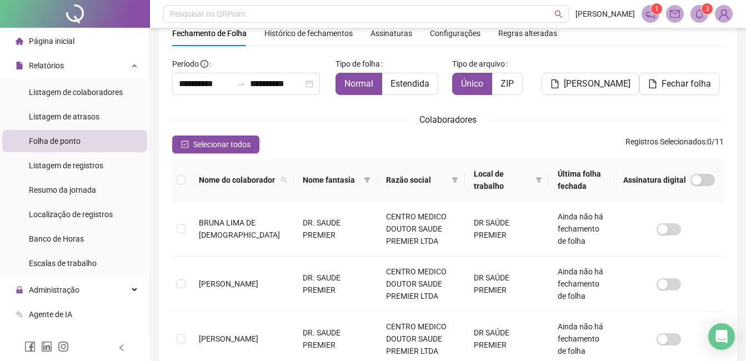
click at [698, 8] on span at bounding box center [699, 14] width 18 height 18
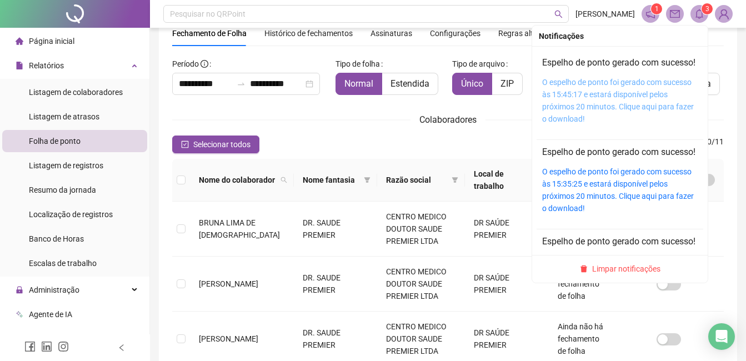
click at [621, 90] on link "O espelho de ponto foi gerado com sucesso às 15:45:17 e estará disponível pelos…" at bounding box center [618, 101] width 152 height 46
